Goal: Go to known website: Access a specific website the user already knows

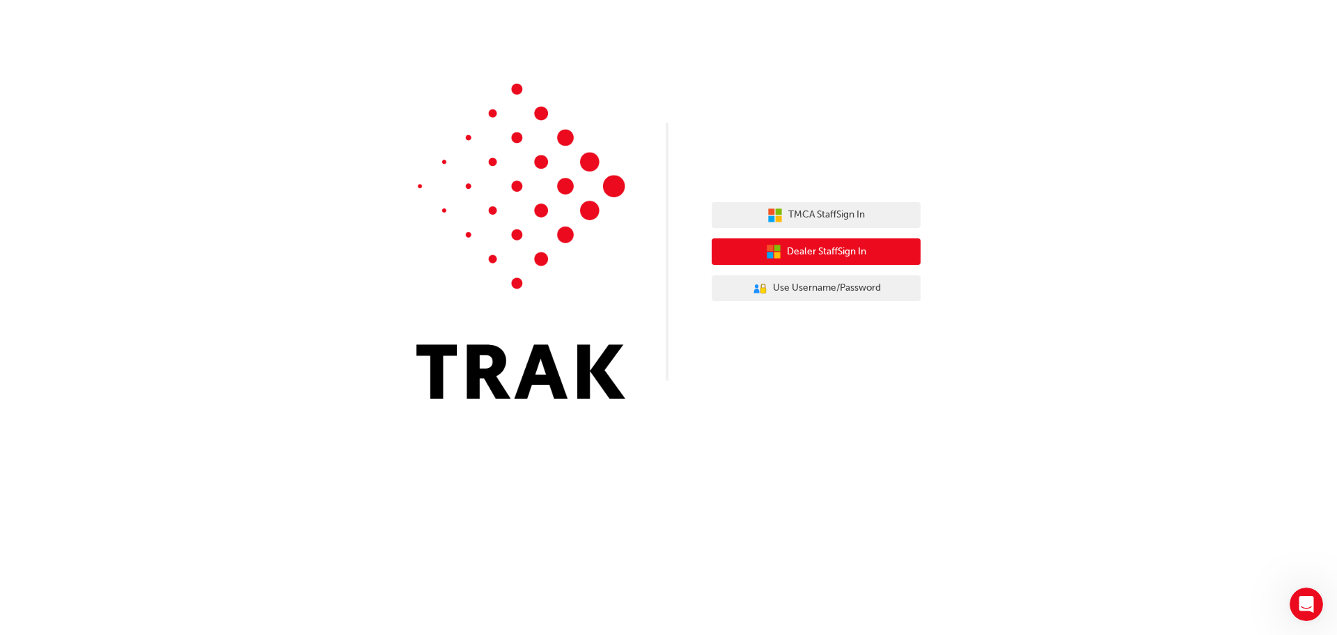
click at [840, 239] on button "Dealer Staff Sign In" at bounding box center [816, 251] width 209 height 26
